Goal: Find specific page/section: Find specific page/section

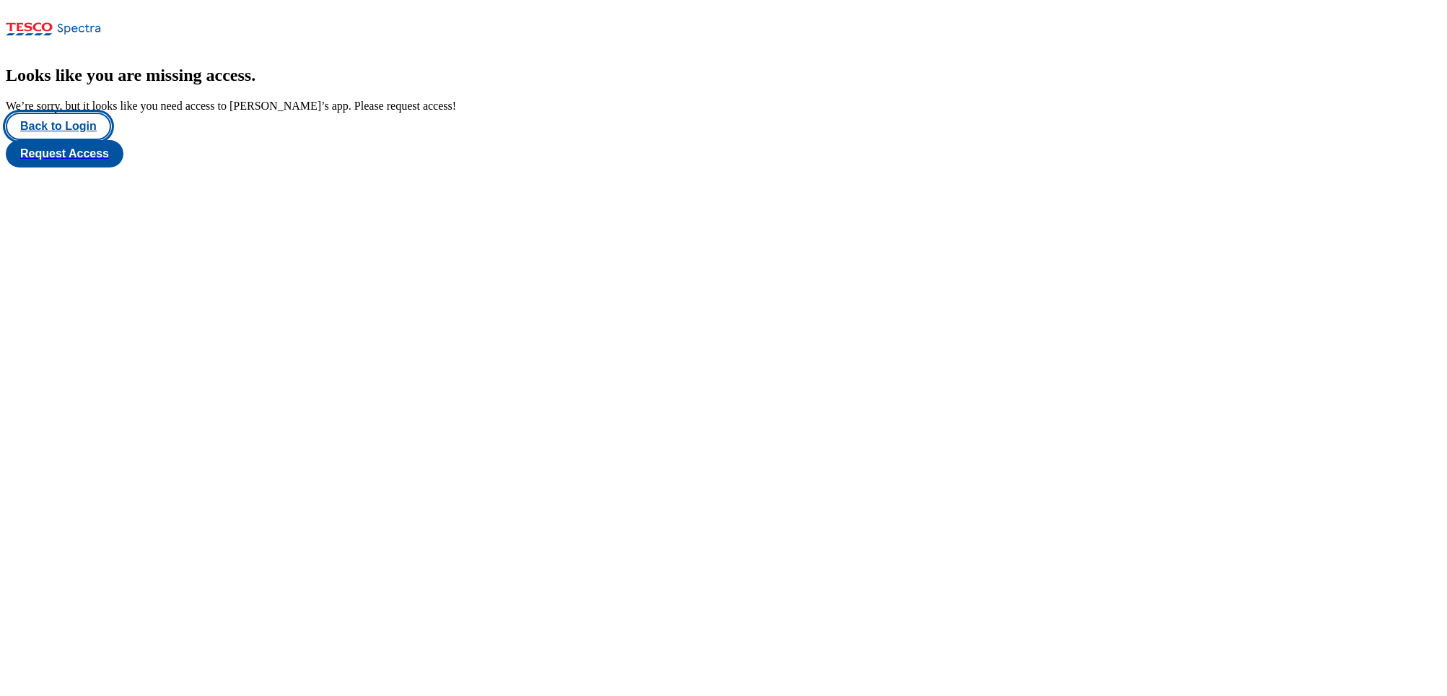
click at [81, 140] on button "Back to Login" at bounding box center [58, 126] width 105 height 27
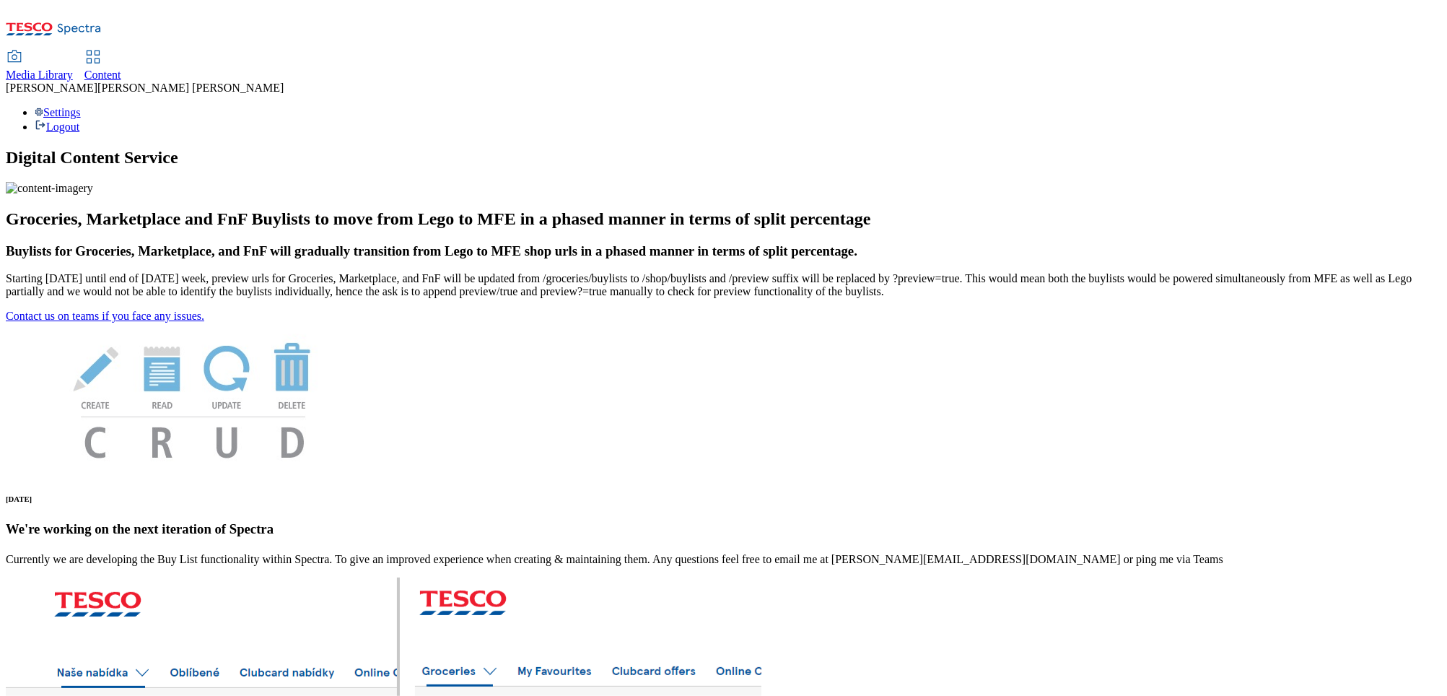
click at [121, 69] on div "Content" at bounding box center [102, 75] width 37 height 13
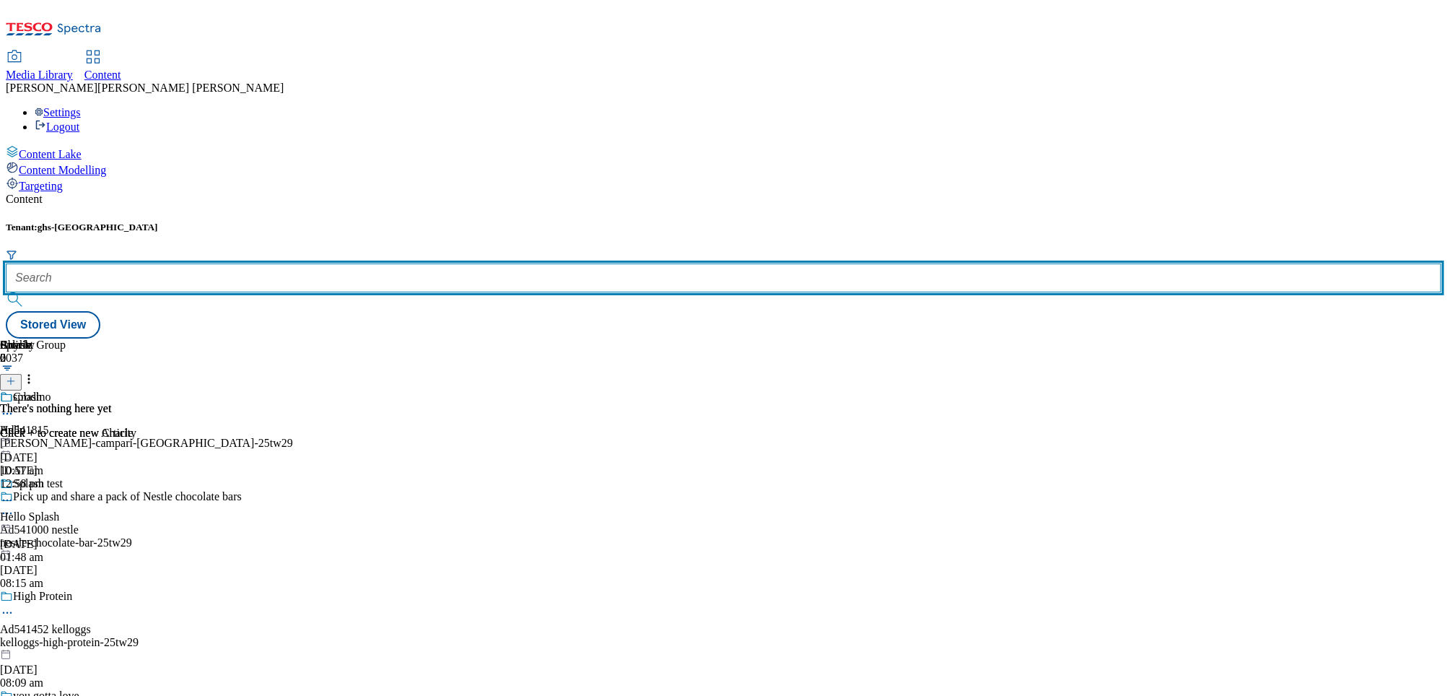
click at [318, 263] on input "text" at bounding box center [723, 277] width 1435 height 29
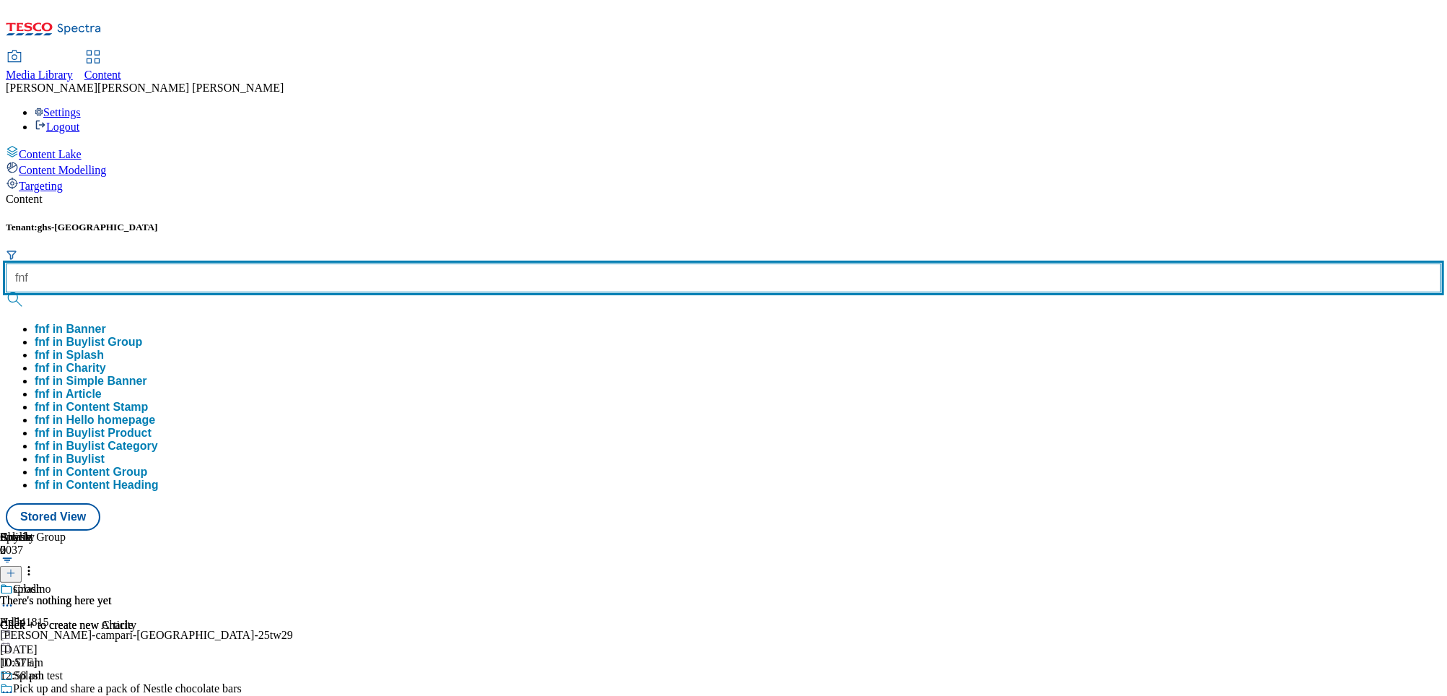
type input "fnf"
click at [6, 292] on button "submit" at bounding box center [16, 299] width 20 height 14
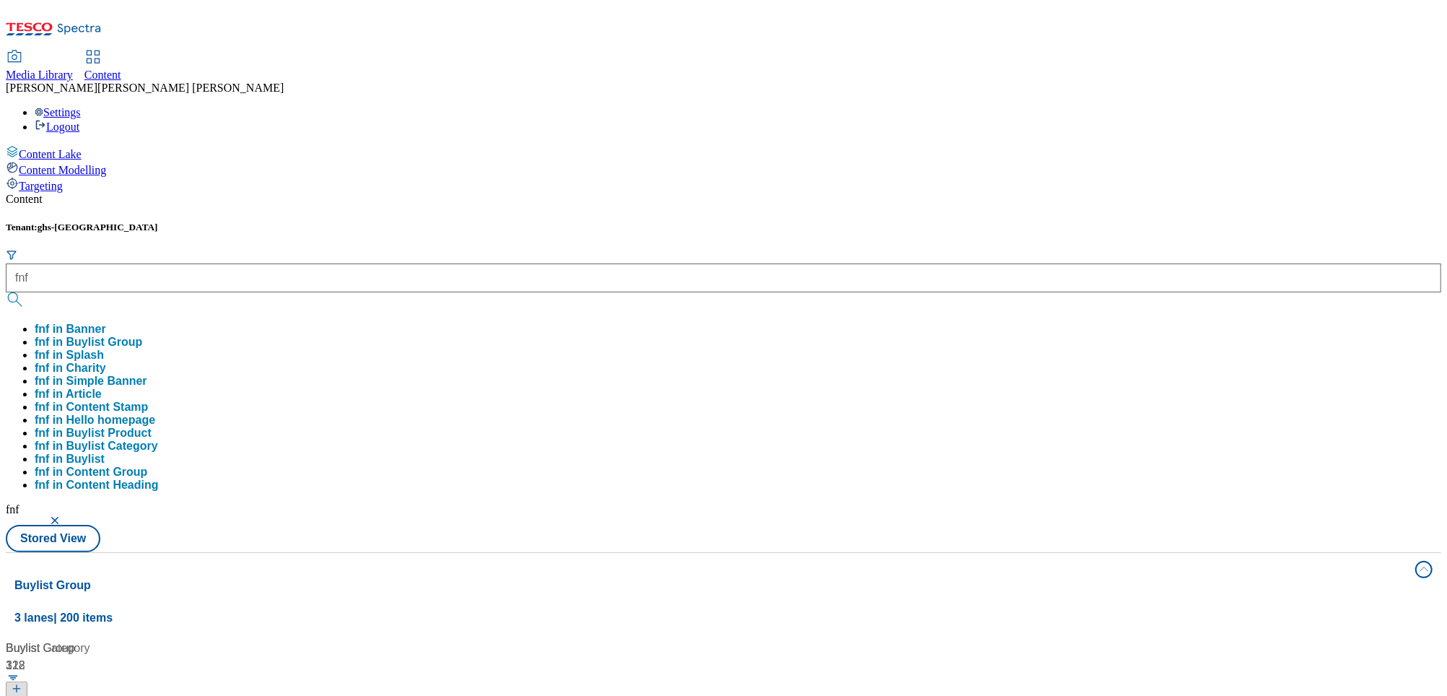
click at [184, 325] on div "Content Tenant: ghs-uk fnf fnf in Banner fnf in Buylist Group fnf in Splash fnf…" at bounding box center [723, 687] width 1435 height 989
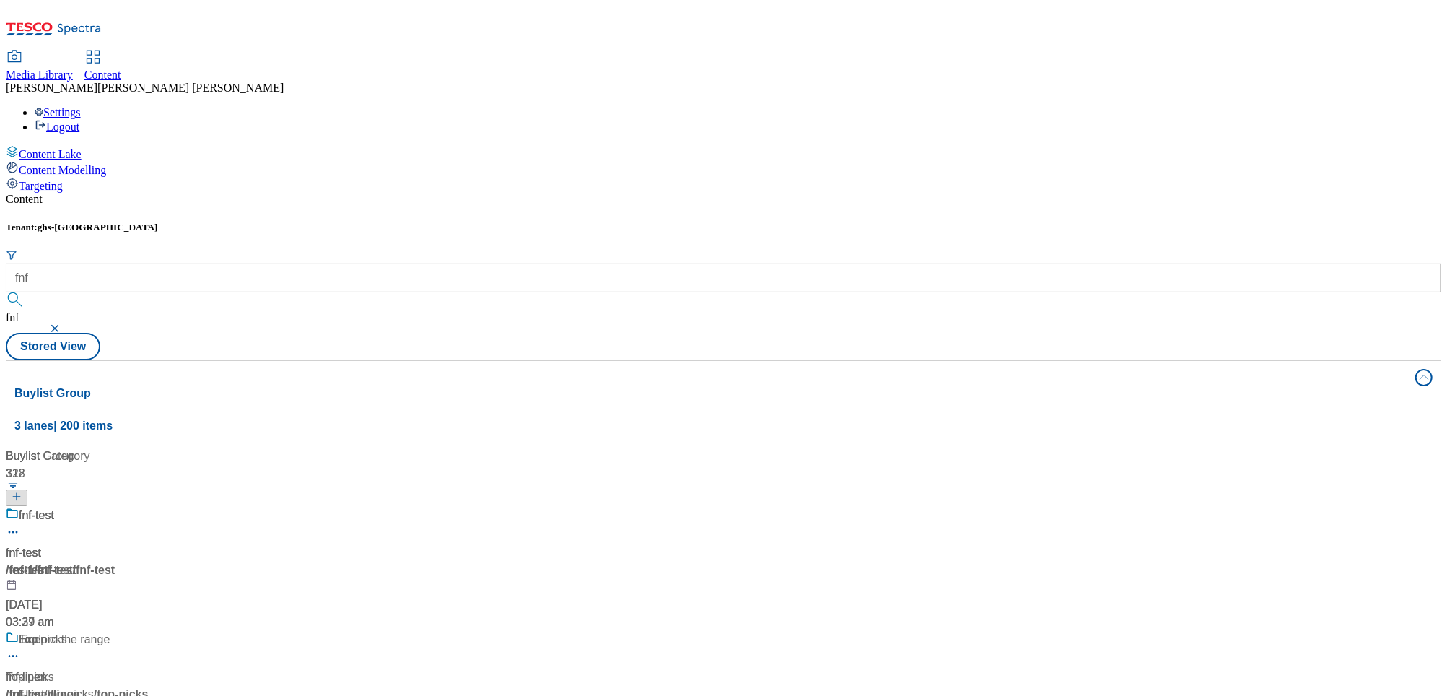
scroll to position [2302, 0]
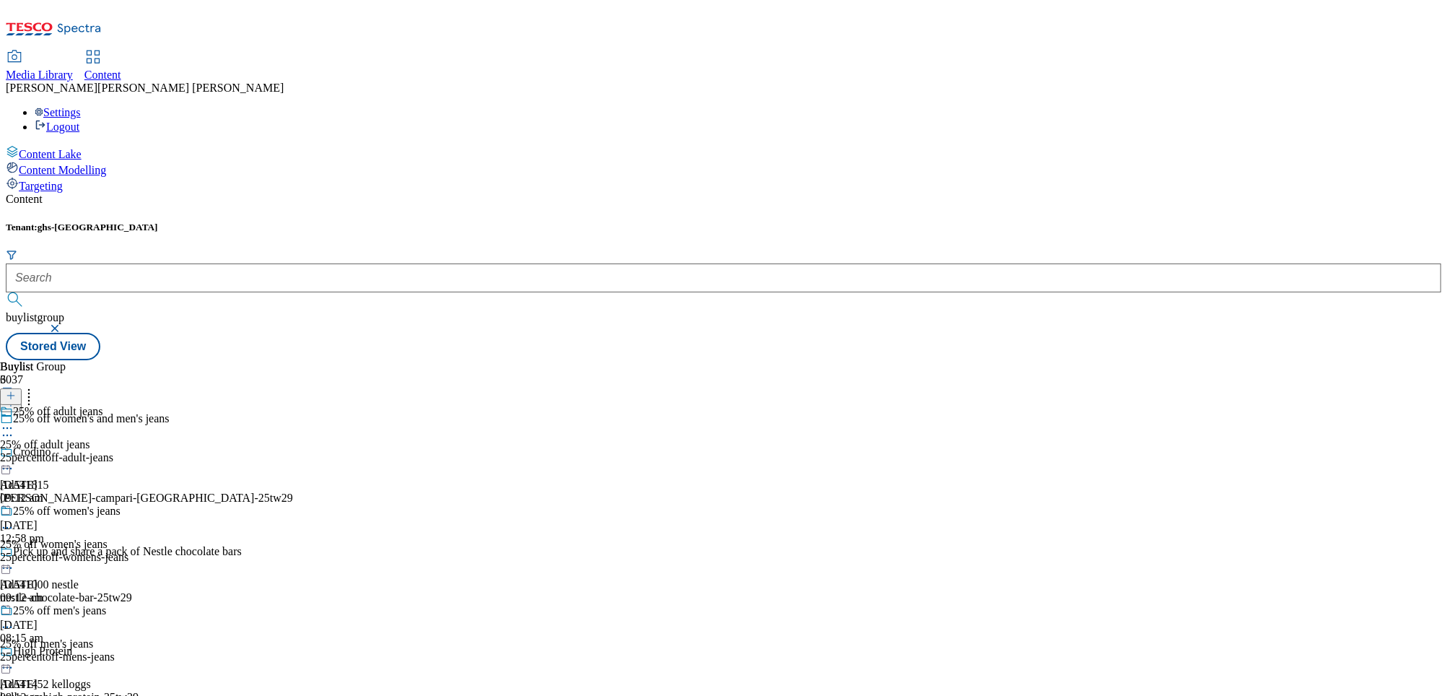
click at [128, 451] on div "25percentoff-adult-jeans" at bounding box center [64, 457] width 128 height 13
